Goal: Contribute content: Contribute content

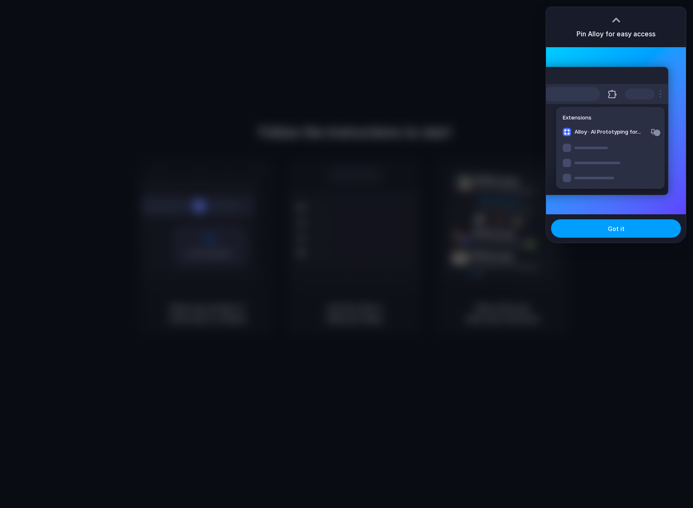
click at [615, 226] on span "Got it" at bounding box center [616, 228] width 17 height 9
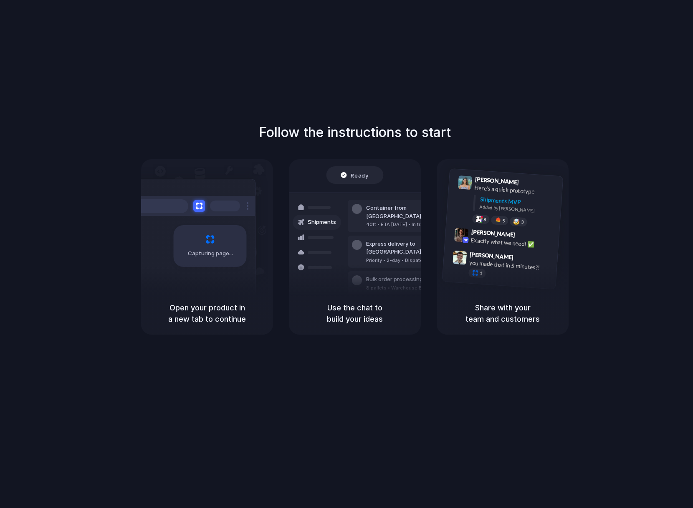
drag, startPoint x: 173, startPoint y: 249, endPoint x: 199, endPoint y: 249, distance: 25.9
click at [174, 249] on div "Capturing page" at bounding box center [210, 246] width 73 height 42
drag, startPoint x: 349, startPoint y: 256, endPoint x: 472, endPoint y: 245, distance: 123.3
click at [352, 271] on div "Bulk order processing 8 pallets • Warehouse B • Packed" at bounding box center [404, 283] width 113 height 24
click at [482, 246] on div "[PERSON_NAME] 9:42 AM Exactly what we need! ✅" at bounding box center [511, 240] width 87 height 23
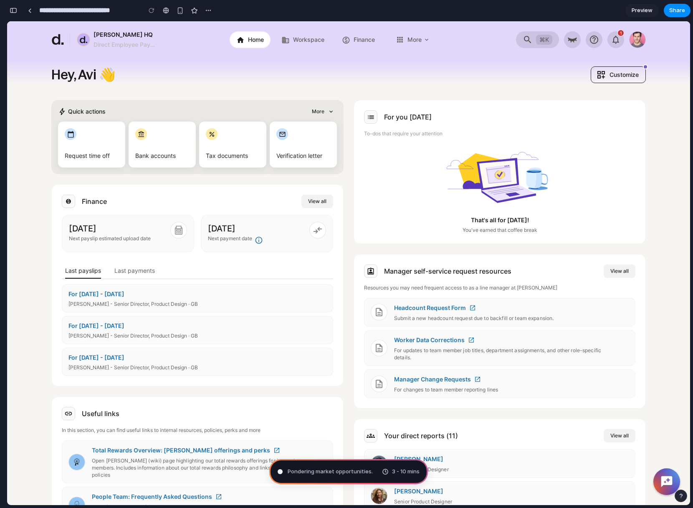
type input "**********"
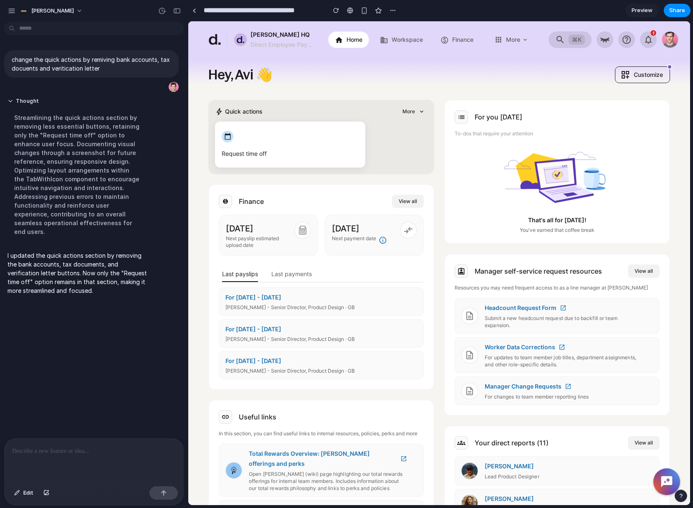
click at [28, 461] on div at bounding box center [94, 461] width 179 height 44
